Goal: Find specific page/section: Find specific page/section

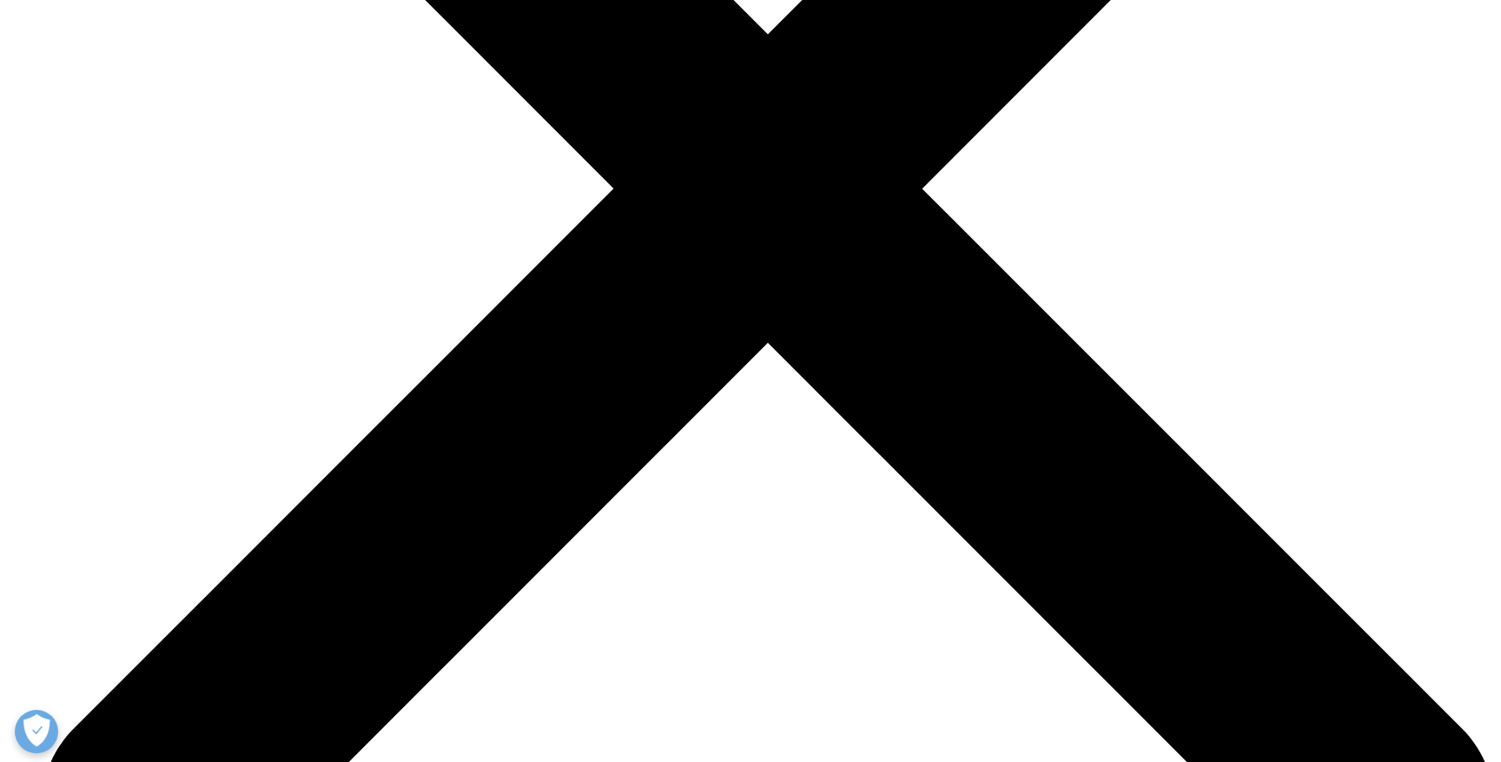
scroll to position [2563, 0]
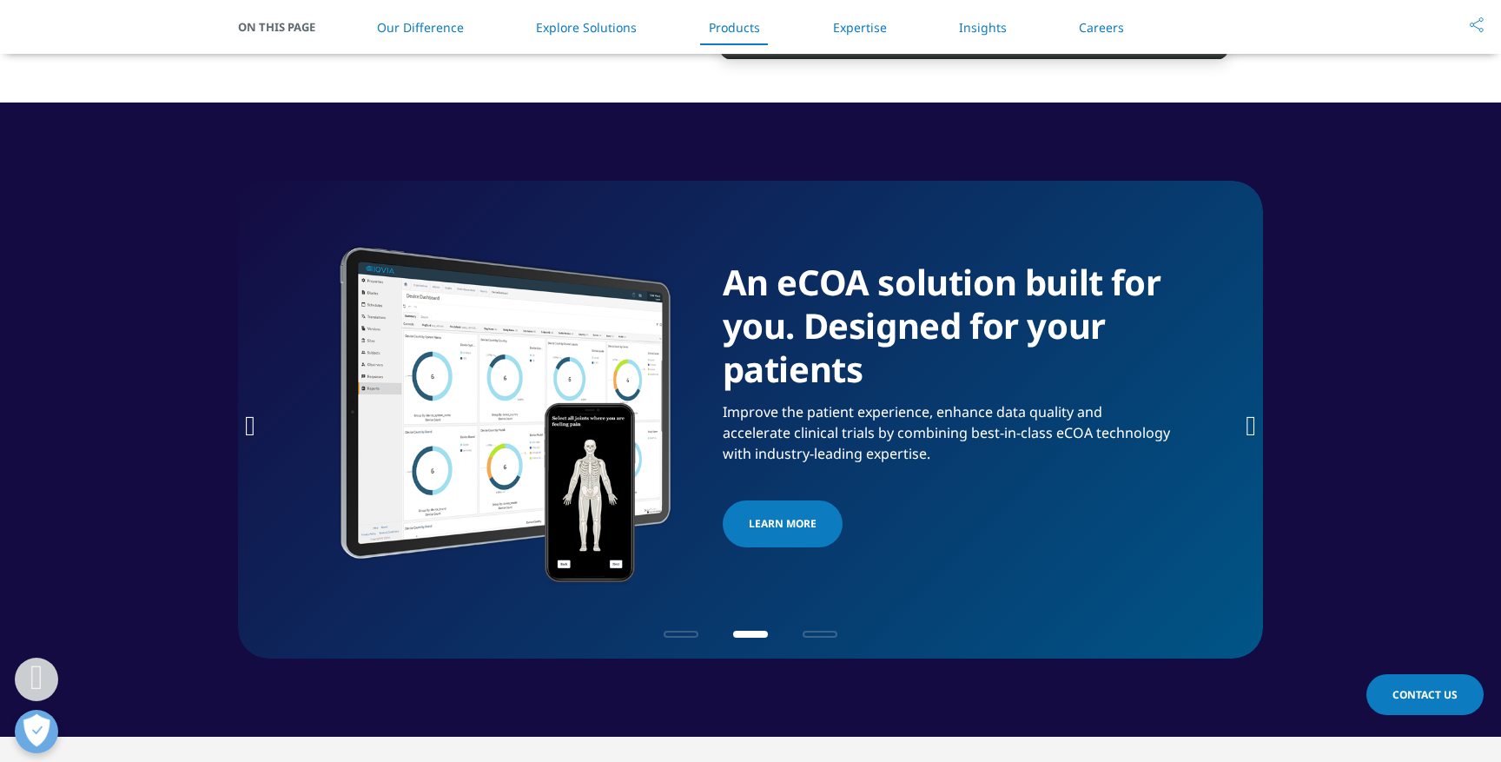
click at [1248, 440] on icon "Next slide" at bounding box center [1251, 426] width 10 height 28
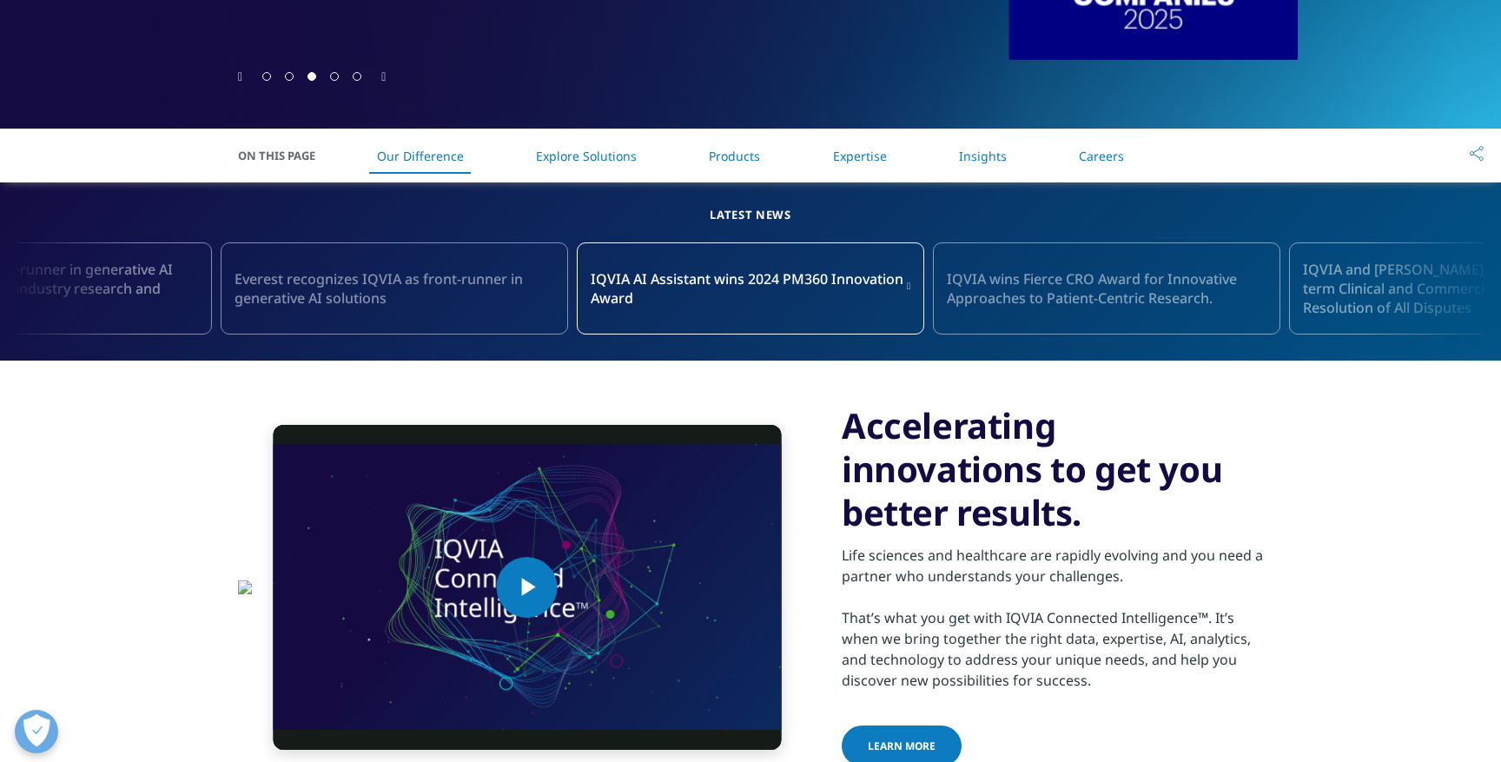
scroll to position [0, 0]
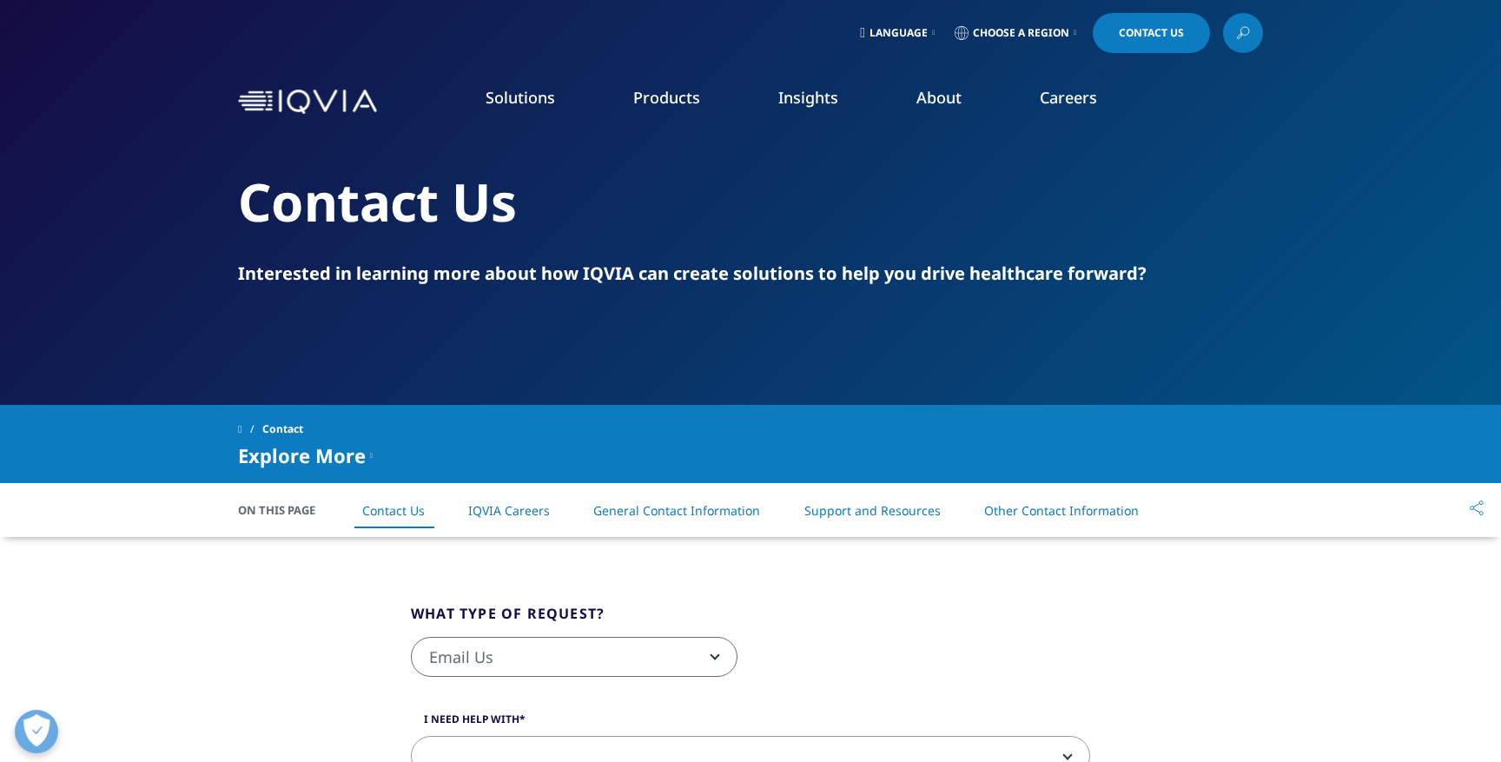
click at [1058, 31] on span "Choose a Region" at bounding box center [1021, 33] width 96 height 14
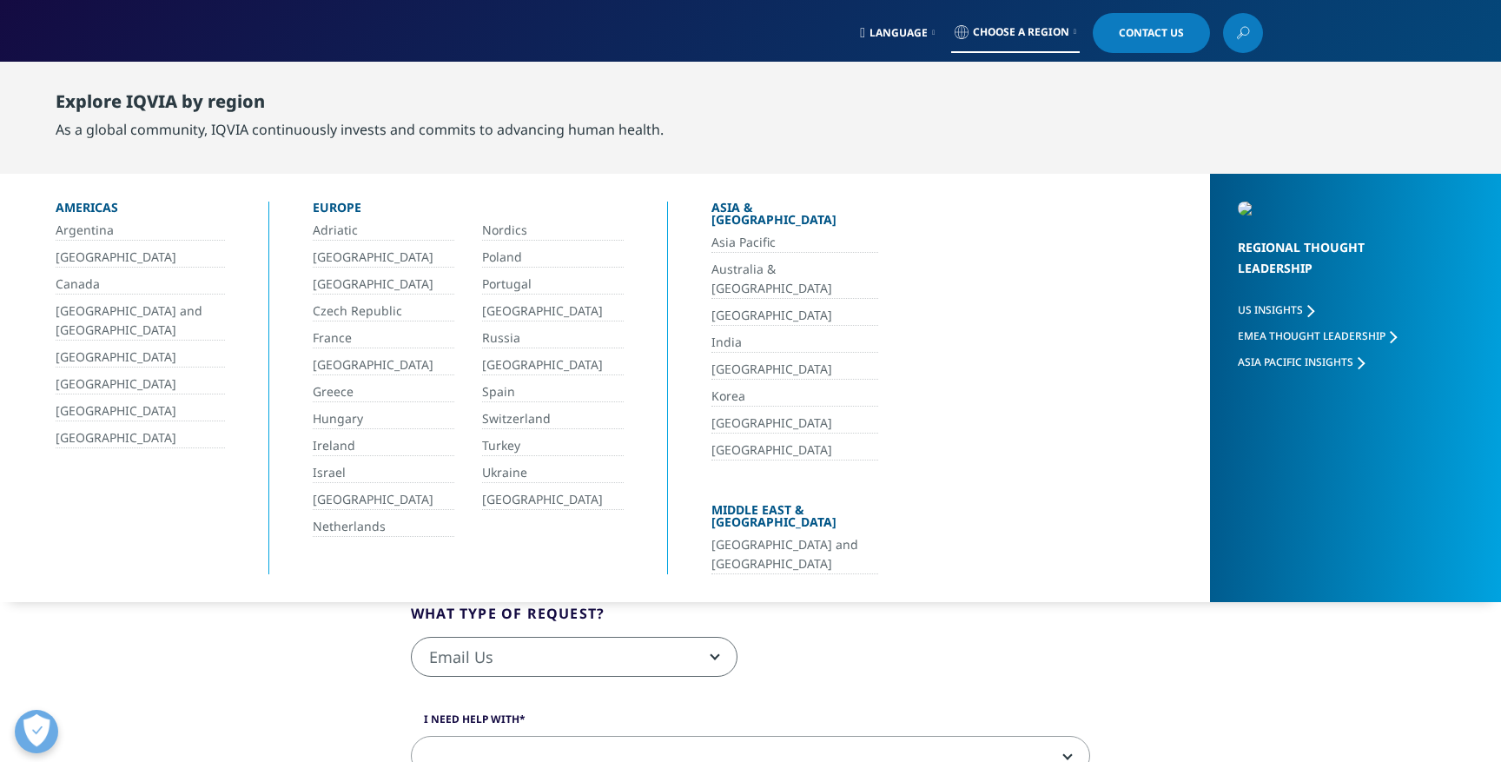
click at [1058, 31] on span "Choose a Region" at bounding box center [1021, 32] width 96 height 14
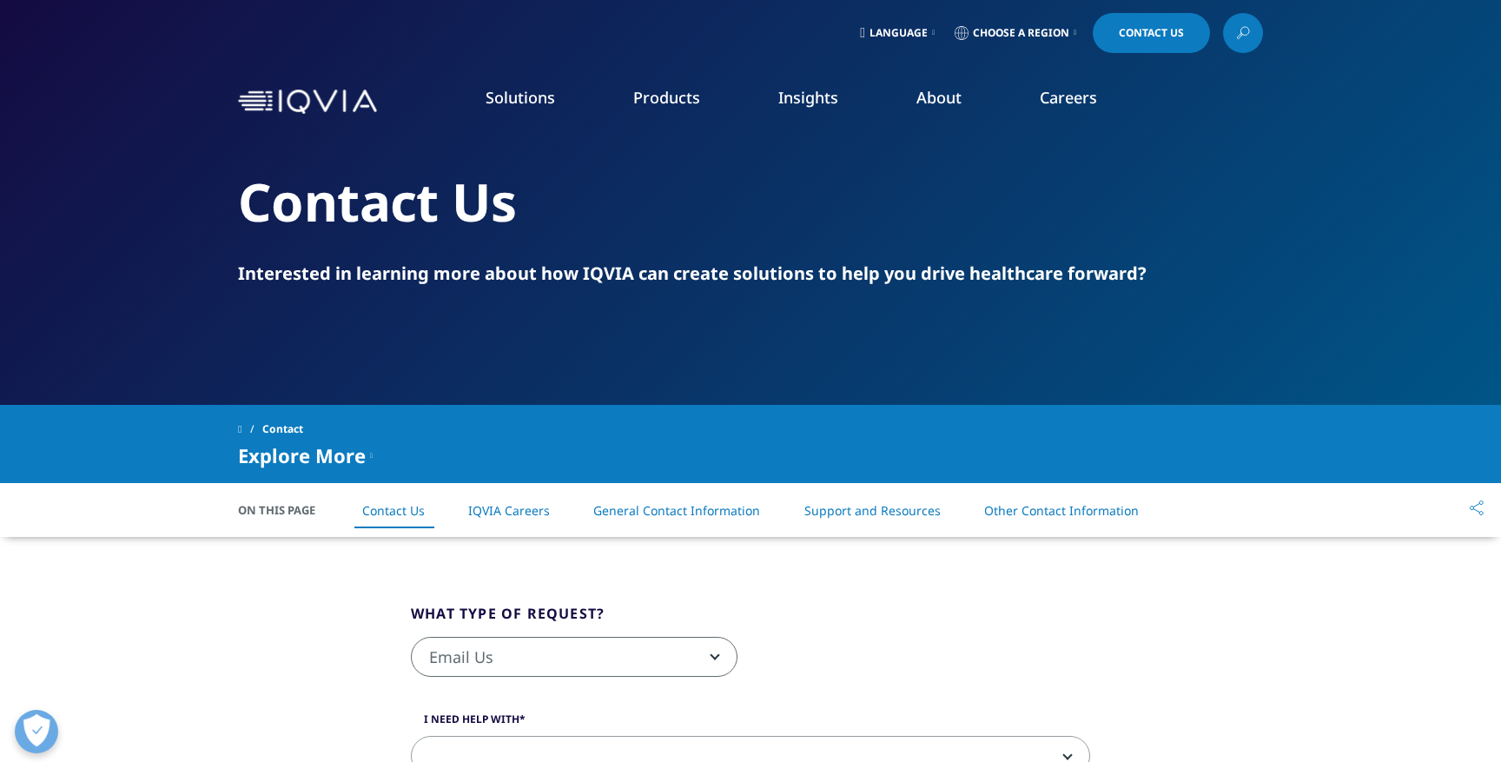
click at [1198, 449] on link "Developer" at bounding box center [1329, 453] width 343 height 19
